Goal: Information Seeking & Learning: Learn about a topic

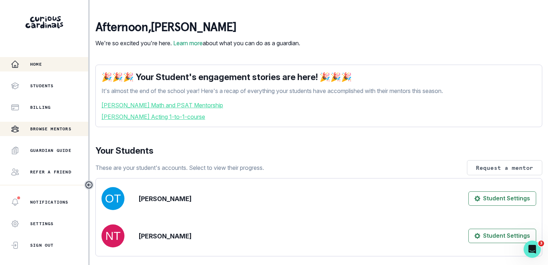
click at [64, 126] on p "Browse Mentors" at bounding box center [50, 129] width 41 height 6
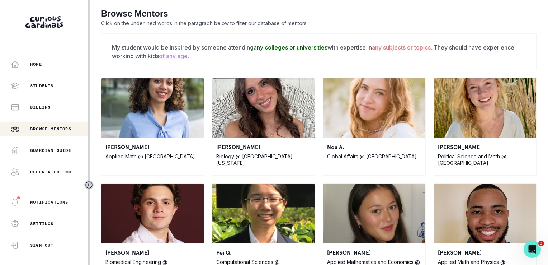
click at [167, 55] on u "of any age" at bounding box center [173, 55] width 29 height 7
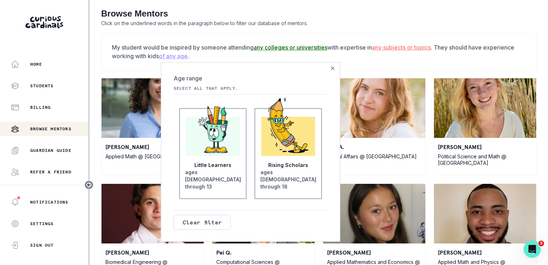
scroll to position [2, 0]
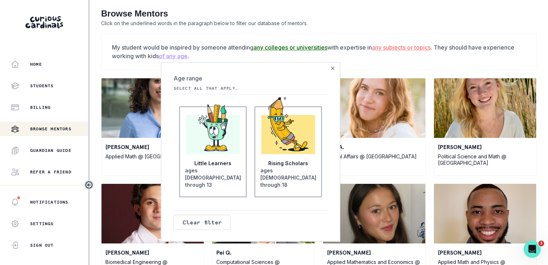
click at [291, 167] on p "Rising Scholars" at bounding box center [288, 163] width 40 height 7
click at [0, 0] on input "Rising Scholars ages [DEMOGRAPHIC_DATA] through 18" at bounding box center [0, 0] width 0 height 0
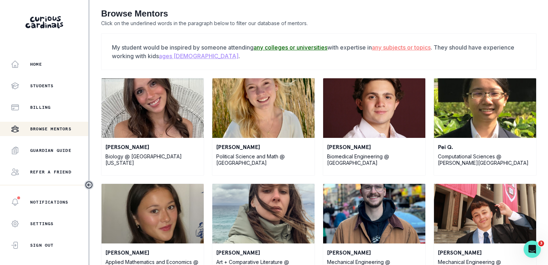
click at [396, 50] on u "any subjects or topics" at bounding box center [401, 47] width 59 height 7
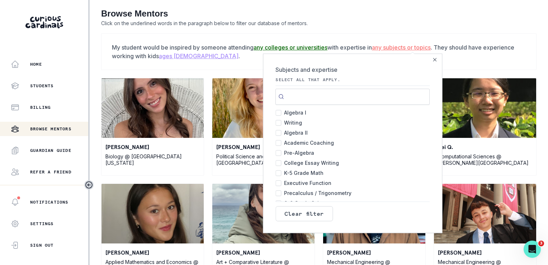
click at [329, 93] on input "Search" at bounding box center [352, 97] width 154 height 16
drag, startPoint x: 431, startPoint y: 58, endPoint x: 426, endPoint y: 58, distance: 5.1
click at [430, 58] on button "Close" at bounding box center [434, 59] width 9 height 9
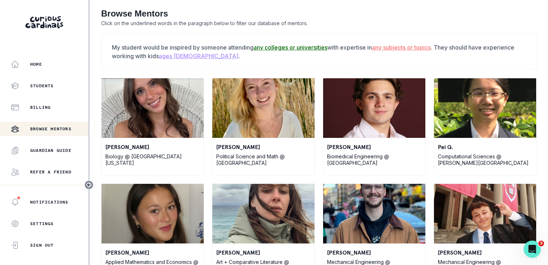
click at [271, 45] on u "any colleges or universities" at bounding box center [291, 47] width 74 height 7
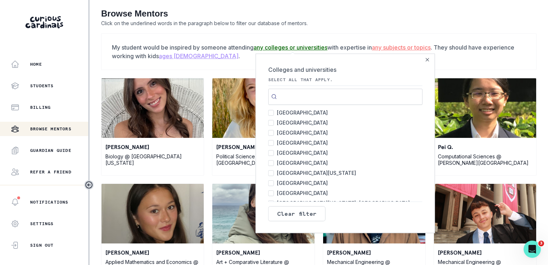
click at [293, 103] on input "Search" at bounding box center [345, 97] width 154 height 16
click at [275, 131] on label "[GEOGRAPHIC_DATA] 59" at bounding box center [345, 133] width 154 height 10
click at [274, 131] on input "[GEOGRAPHIC_DATA] 59" at bounding box center [271, 133] width 6 height 6
checkbox input "true"
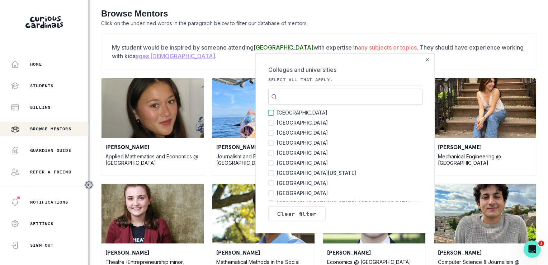
click at [392, 215] on footer "Clear filter" at bounding box center [345, 212] width 154 height 23
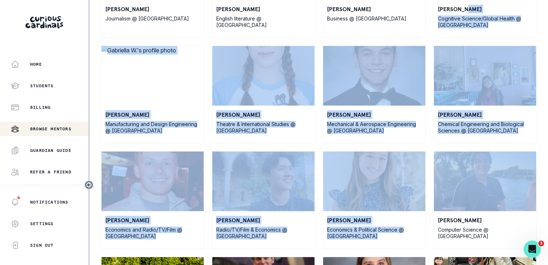
scroll to position [457, 0]
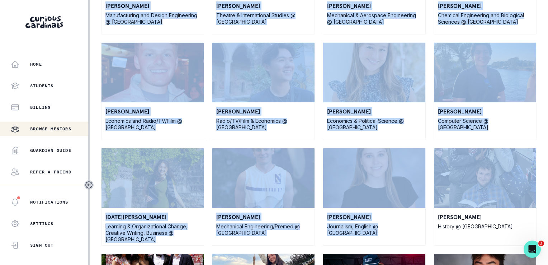
drag, startPoint x: 548, startPoint y: 126, endPoint x: 549, endPoint y: 201, distance: 75.3
click at [548, 201] on html "Home Students Billing Browse Mentors Guardian Guide Refer a friend Notification…" at bounding box center [274, 132] width 548 height 265
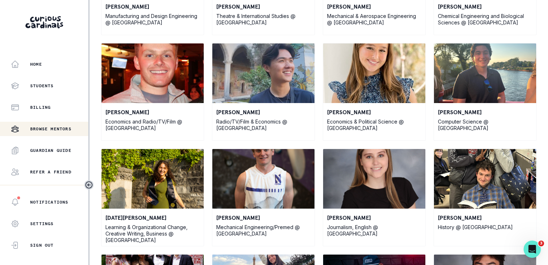
click at [452, 247] on div "[PERSON_NAME] Applied Mathematics and Economics @ [GEOGRAPHIC_DATA] [PERSON_NAM…" at bounding box center [318, 148] width 435 height 1055
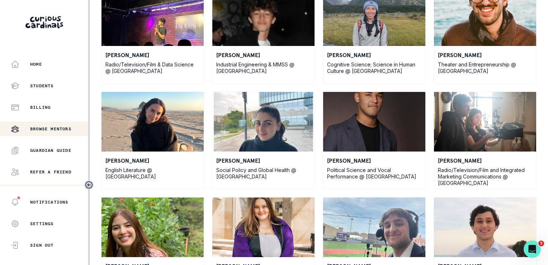
scroll to position [1235, 0]
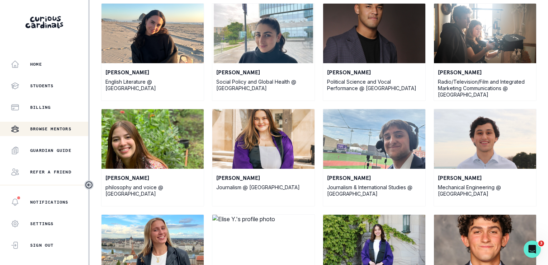
click at [443, 179] on p "[PERSON_NAME]" at bounding box center [485, 177] width 94 height 9
